Goal: Check status: Check status

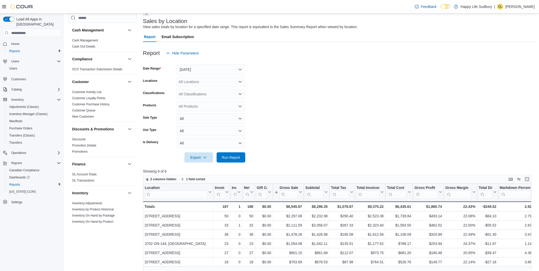
scroll to position [283, 0]
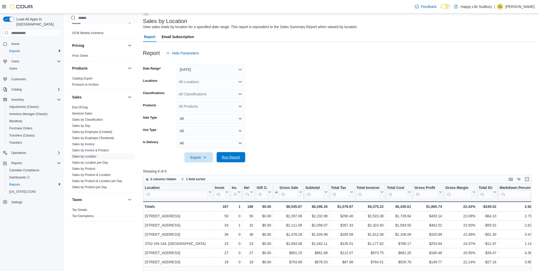
click at [229, 160] on span "Run Report" at bounding box center [231, 157] width 23 height 10
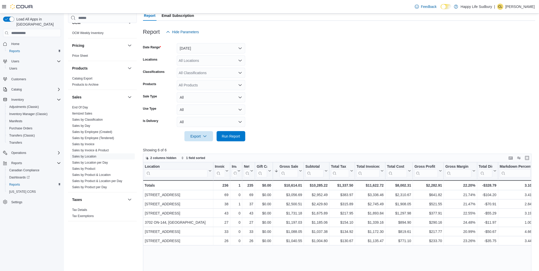
scroll to position [85, 0]
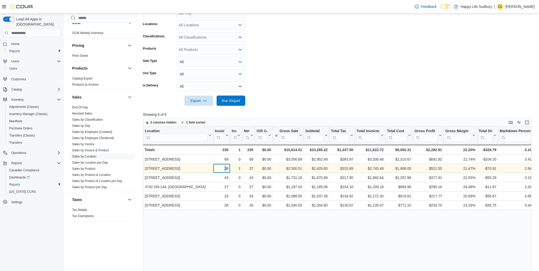
drag, startPoint x: 227, startPoint y: 168, endPoint x: 222, endPoint y: 169, distance: 4.2
click at [222, 169] on div "38" at bounding box center [222, 168] width 14 height 6
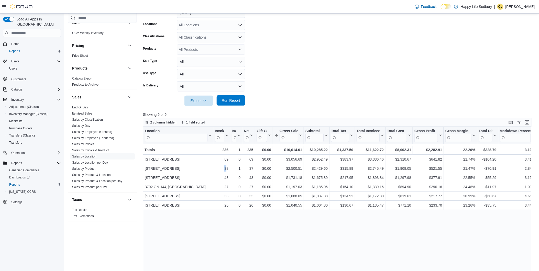
click at [232, 101] on span "Run Report" at bounding box center [231, 100] width 18 height 5
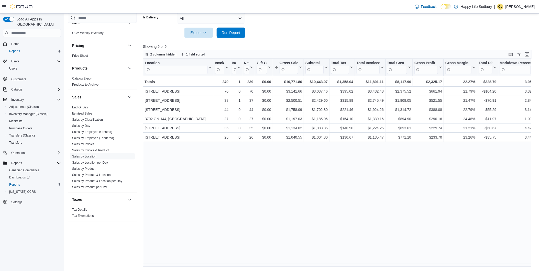
scroll to position [153, 0]
click at [234, 30] on span "Run Report" at bounding box center [231, 32] width 18 height 5
click at [226, 31] on span "Run Report" at bounding box center [231, 32] width 18 height 5
click at [235, 49] on p "Showing 6 of 6" at bounding box center [339, 46] width 392 height 5
click at [231, 36] on span "Run Report" at bounding box center [231, 33] width 23 height 10
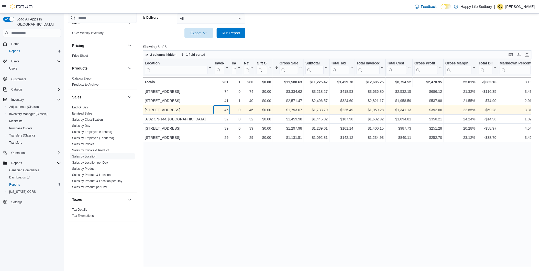
click at [229, 111] on div "46 - Invoices Sold, column 2, row 3" at bounding box center [221, 109] width 17 height 9
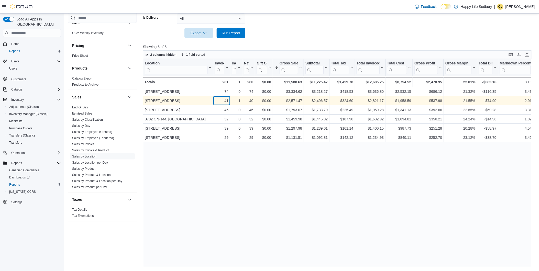
click at [226, 101] on div "41" at bounding box center [222, 101] width 14 height 6
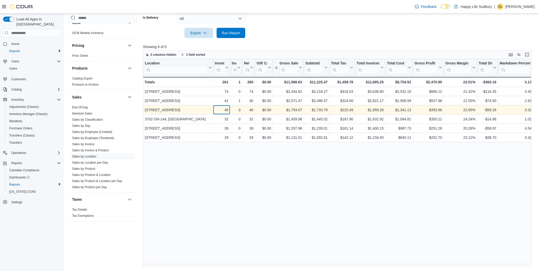
click at [224, 106] on div "46 - Invoices Sold, column 2, row 3" at bounding box center [221, 109] width 17 height 9
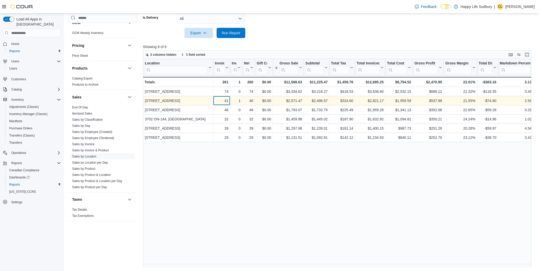
click at [224, 100] on div "41" at bounding box center [222, 101] width 14 height 6
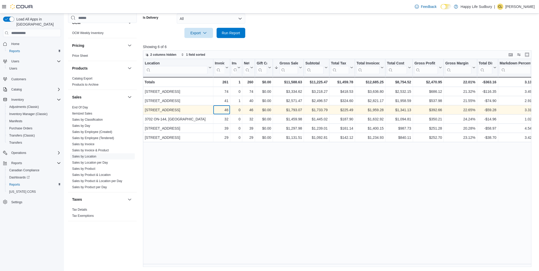
click at [225, 108] on div "46" at bounding box center [222, 110] width 14 height 6
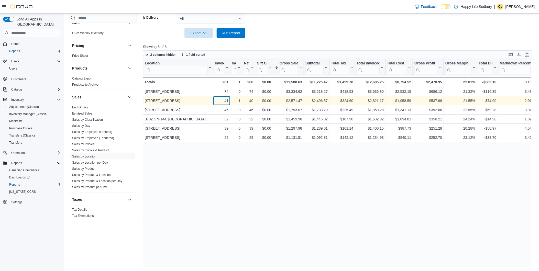
click at [226, 102] on div "41" at bounding box center [222, 101] width 14 height 6
drag, startPoint x: 226, startPoint y: 107, endPoint x: 226, endPoint y: 97, distance: 9.5
click at [226, 106] on div "46 - Invoices Sold, column 2, row 3" at bounding box center [221, 109] width 17 height 9
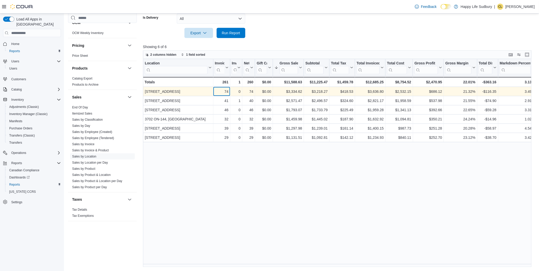
click at [226, 94] on div "74" at bounding box center [222, 91] width 14 height 6
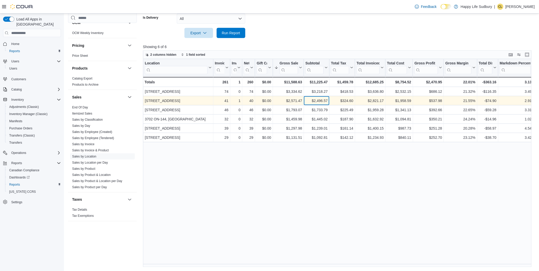
click at [324, 101] on div "$2,496.57" at bounding box center [316, 101] width 22 height 6
click at [324, 98] on div "$2,496.57" at bounding box center [316, 101] width 22 height 6
click at [321, 102] on div "$2,496.57" at bounding box center [316, 101] width 22 height 6
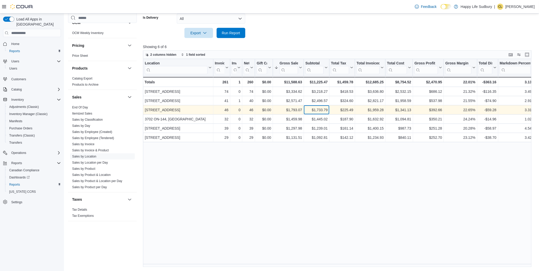
click at [321, 105] on div "$1,733.79 - Subtotal, column 7, row 3" at bounding box center [317, 109] width 26 height 9
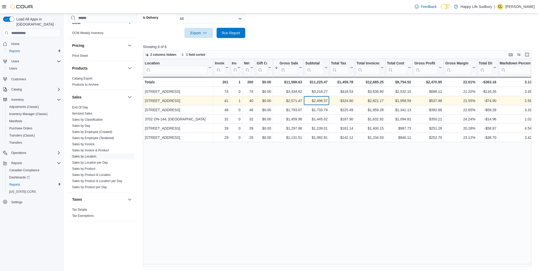
click at [322, 103] on div "$2,496.57" at bounding box center [316, 101] width 22 height 6
click at [297, 102] on div "$2,571.47" at bounding box center [288, 101] width 28 height 6
click at [321, 102] on div "$2,496.57" at bounding box center [316, 101] width 22 height 6
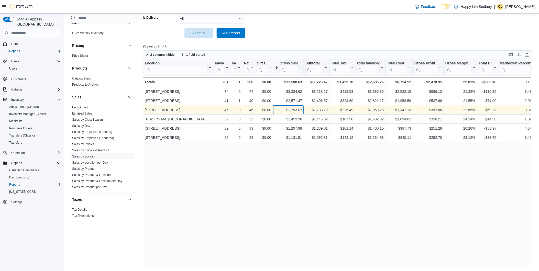
click at [298, 110] on div "$1,793.07" at bounding box center [288, 110] width 28 height 6
click at [319, 108] on div "$1,733.79" at bounding box center [316, 110] width 22 height 6
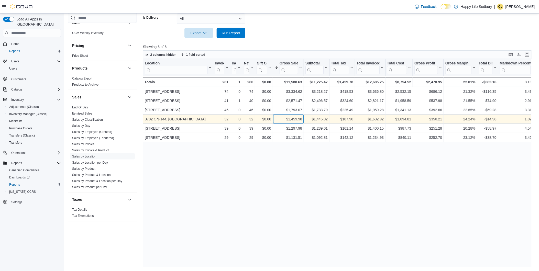
click at [294, 119] on div "$1,459.98" at bounding box center [288, 119] width 28 height 6
click at [320, 120] on div "$1,445.02" at bounding box center [316, 119] width 22 height 6
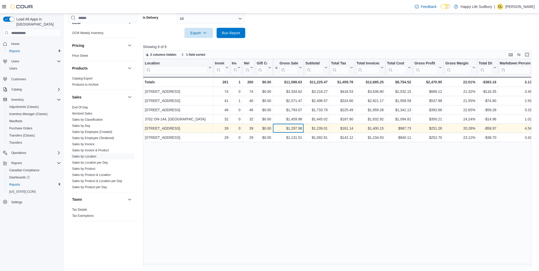
click at [298, 127] on div "$1,297.98" at bounding box center [288, 128] width 28 height 6
click at [318, 127] on div "$1,239.01" at bounding box center [316, 128] width 22 height 6
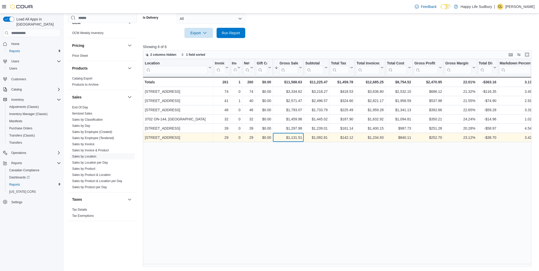
click at [300, 133] on div "$1,131.51 - Gross Sales, column 6, row 6" at bounding box center [288, 137] width 31 height 9
click at [311, 136] on div "$1,092.81" at bounding box center [316, 138] width 22 height 6
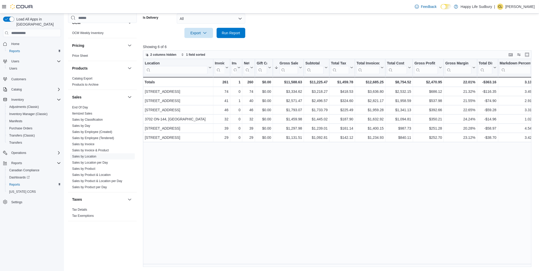
click at [233, 24] on div at bounding box center [339, 26] width 392 height 4
click at [232, 34] on span "Run Report" at bounding box center [231, 32] width 18 height 5
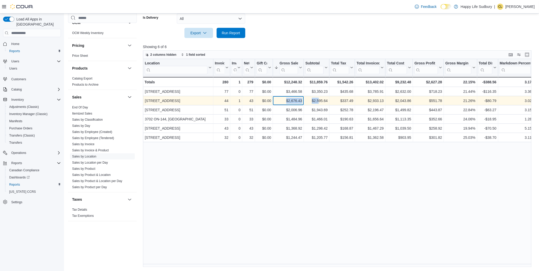
drag, startPoint x: 281, startPoint y: 97, endPoint x: 319, endPoint y: 102, distance: 37.8
click at [319, 102] on div "[GEOGRAPHIC_DATA] - Location, column 1, row 2 44 - Invoices Sold, column 2, row…" at bounding box center [434, 100] width 582 height 9
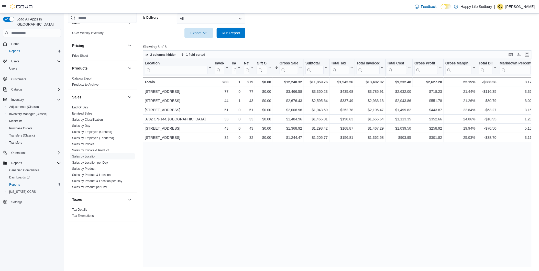
drag, startPoint x: 319, startPoint y: 102, endPoint x: 293, endPoint y: 150, distance: 54.4
click at [293, 150] on div "Location Click to view column header actions Invoices Sold Click to view column…" at bounding box center [339, 163] width 392 height 208
click at [227, 30] on span "Run Report" at bounding box center [231, 32] width 18 height 5
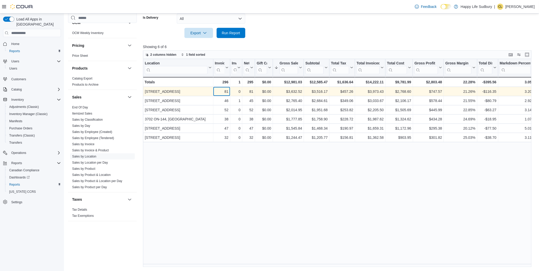
click at [226, 92] on div "81" at bounding box center [222, 91] width 14 height 6
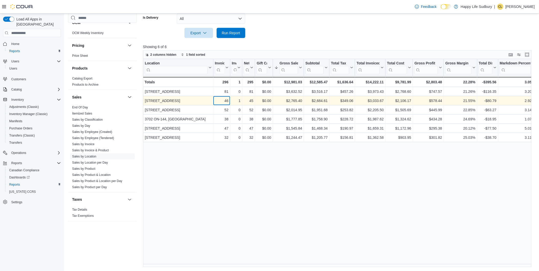
click at [225, 101] on div "46" at bounding box center [222, 101] width 14 height 6
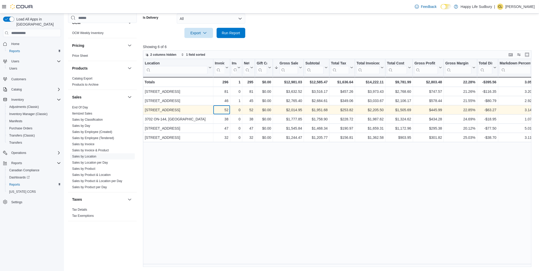
click at [224, 109] on div "52" at bounding box center [222, 110] width 14 height 6
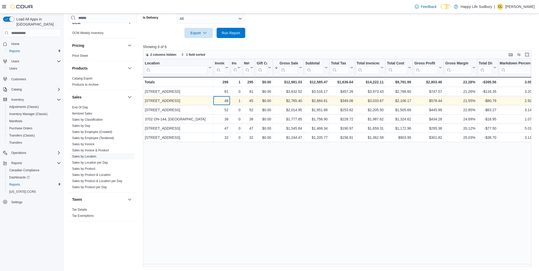
click at [224, 104] on div "46 - Invoices Sold, column 2, row 2" at bounding box center [221, 100] width 17 height 9
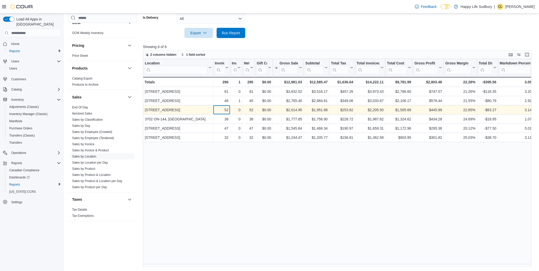
click at [224, 112] on div "52" at bounding box center [222, 110] width 14 height 6
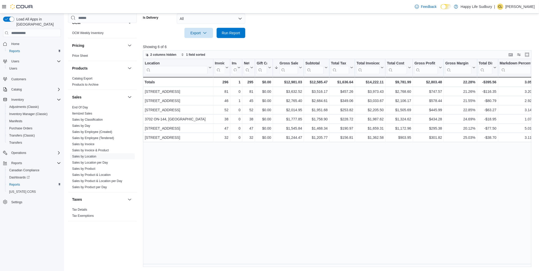
click at [226, 32] on span "Run Report" at bounding box center [231, 32] width 18 height 5
